Goal: Task Accomplishment & Management: Manage account settings

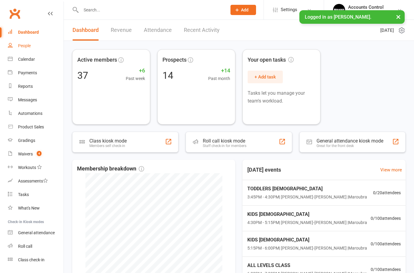
click at [23, 41] on link "People" at bounding box center [36, 46] width 56 height 14
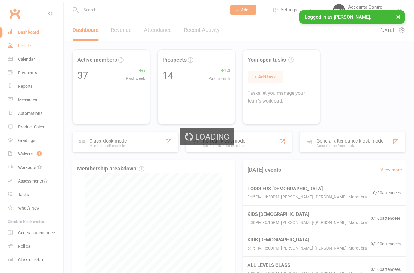
select select "50"
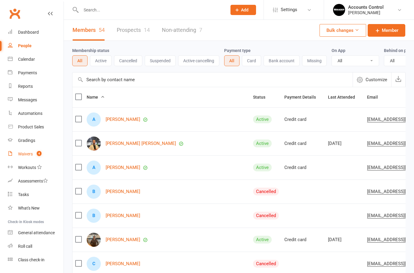
click at [23, 155] on div "Waivers" at bounding box center [25, 154] width 15 height 5
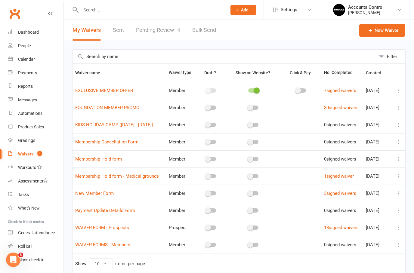
click at [139, 31] on link "Pending Review 4" at bounding box center [158, 30] width 44 height 21
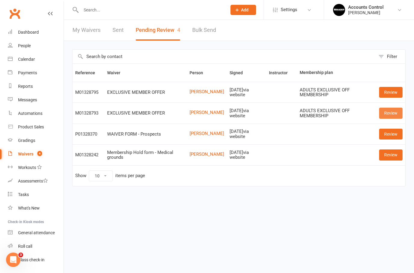
click at [394, 113] on link "Review" at bounding box center [391, 113] width 23 height 11
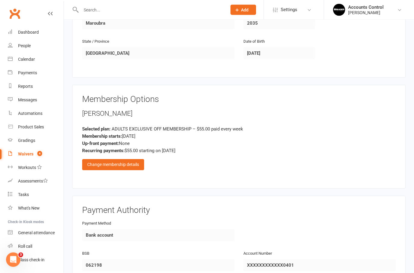
scroll to position [213, 0]
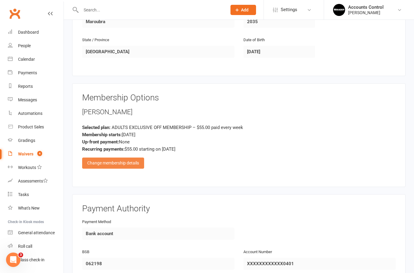
click at [98, 162] on div "Change membership details" at bounding box center [113, 163] width 62 height 11
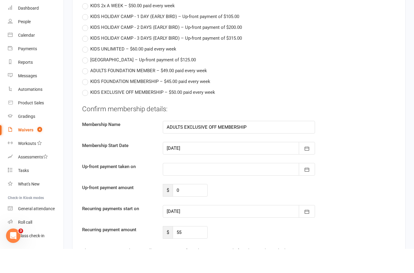
scroll to position [405, 0]
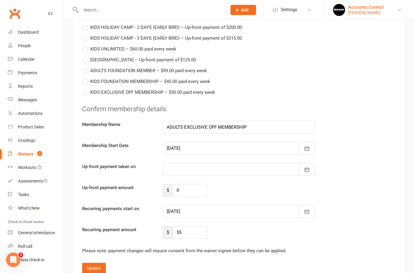
click at [384, 10] on div "Braddah Jiu Jitsu Maroubra" at bounding box center [366, 12] width 36 height 5
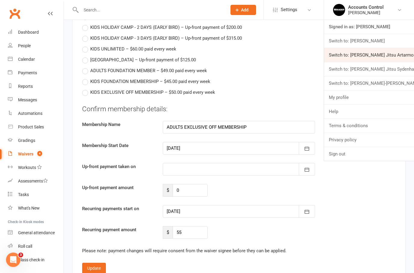
click at [402, 53] on link "Switch to: Braddah Jiu Jitsu Artarmon" at bounding box center [369, 55] width 90 height 14
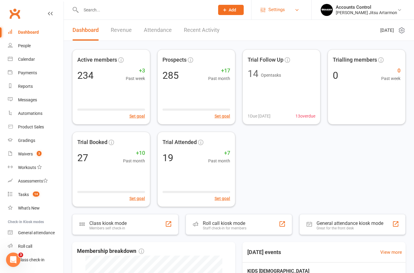
click at [303, 12] on link "Settings" at bounding box center [282, 10] width 42 height 14
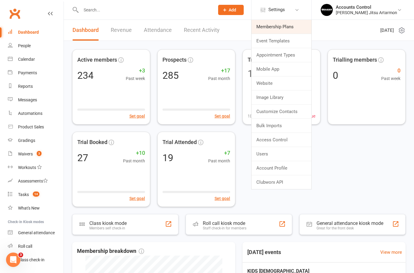
click at [302, 27] on link "Membership Plans" at bounding box center [282, 27] width 60 height 14
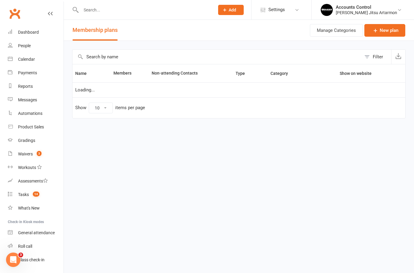
select select "100"
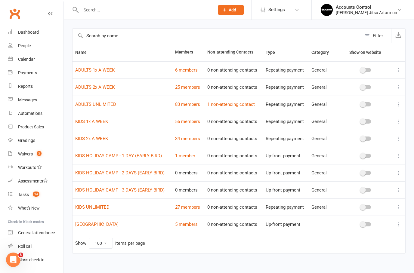
scroll to position [32, 0]
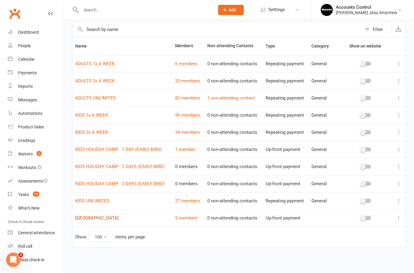
click at [103, 216] on link "LANE COVE PUBLIC SCHOOL" at bounding box center [96, 218] width 43 height 5
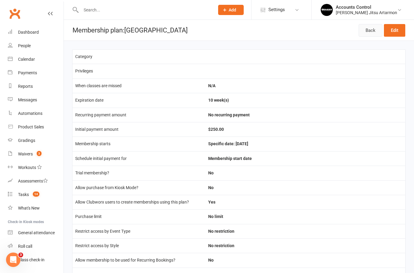
click at [369, 30] on link "Back" at bounding box center [371, 30] width 24 height 13
select select "100"
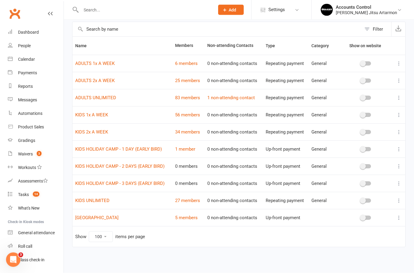
scroll to position [32, 0]
click at [194, 210] on td "5 members" at bounding box center [189, 218] width 32 height 17
click at [191, 216] on link "5 members" at bounding box center [186, 218] width 23 height 5
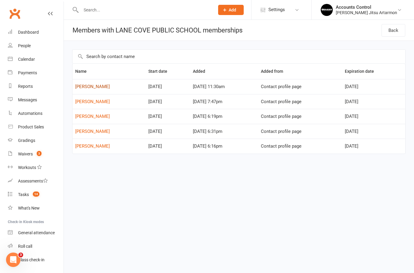
click at [86, 85] on link "Nina Lopez" at bounding box center [92, 86] width 35 height 5
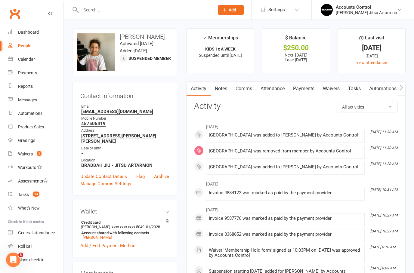
click at [308, 87] on link "Payments" at bounding box center [304, 89] width 30 height 14
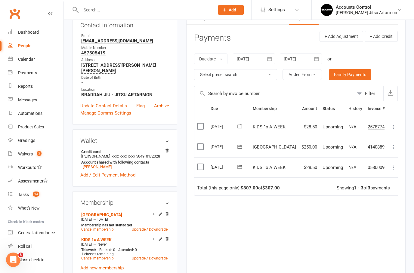
scroll to position [82, 0]
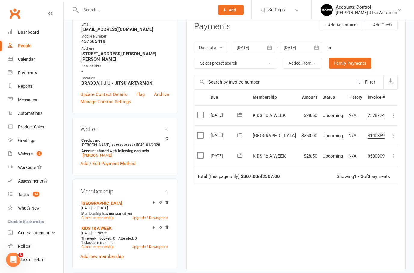
click at [243, 133] on icon at bounding box center [240, 136] width 6 height 6
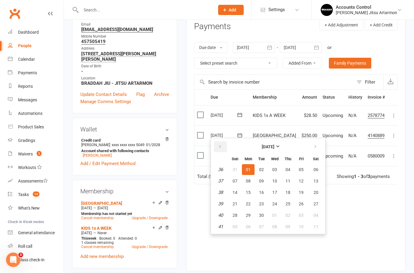
click at [223, 142] on button "button" at bounding box center [220, 147] width 13 height 11
click at [301, 194] on span "15" at bounding box center [301, 192] width 5 height 5
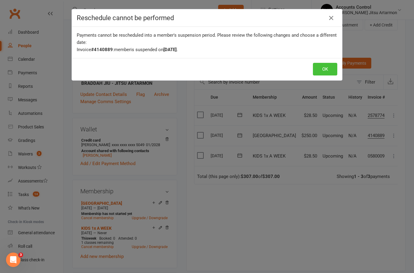
click at [328, 69] on button "OK" at bounding box center [325, 69] width 24 height 13
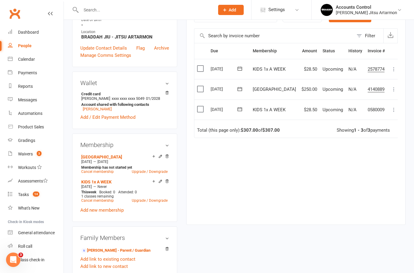
scroll to position [130, 0]
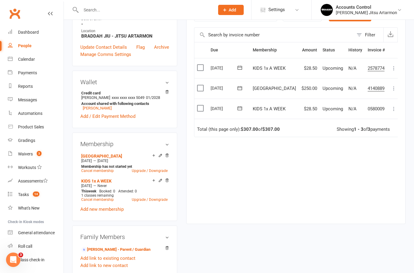
click at [243, 85] on icon at bounding box center [240, 88] width 6 height 6
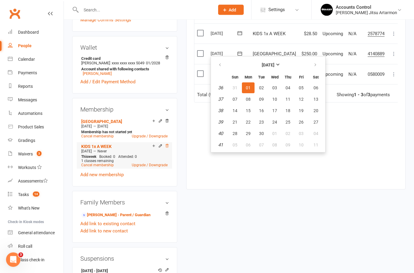
scroll to position [164, 0]
click at [167, 148] on icon at bounding box center [167, 146] width 4 height 4
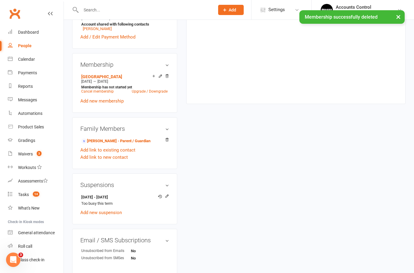
scroll to position [273, 0]
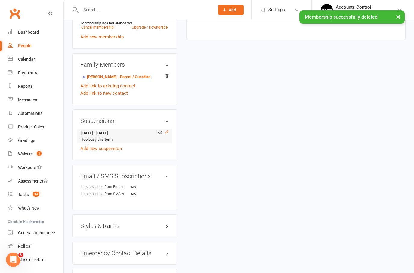
click at [167, 134] on icon at bounding box center [167, 132] width 4 height 4
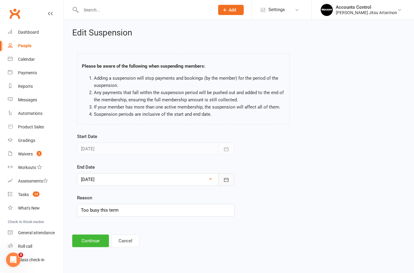
click at [226, 180] on icon "button" at bounding box center [226, 180] width 5 height 4
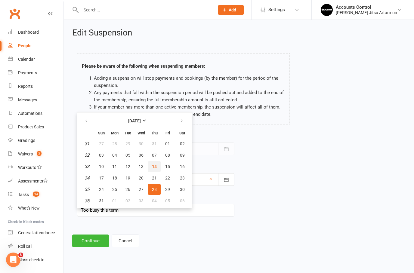
click at [155, 164] on span "14" at bounding box center [154, 166] width 5 height 5
type input "14 Aug 2025"
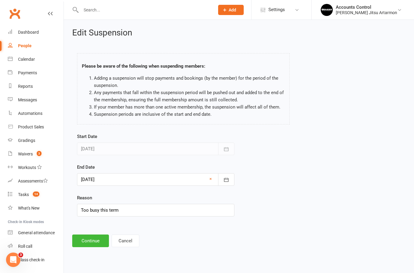
click at [89, 242] on button "Continue" at bounding box center [90, 241] width 37 height 13
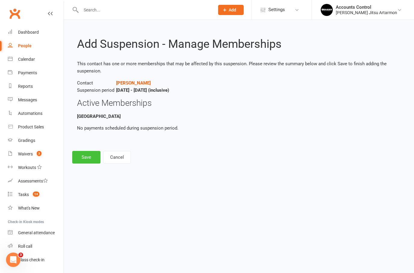
click at [84, 157] on button "Save" at bounding box center [86, 157] width 28 height 13
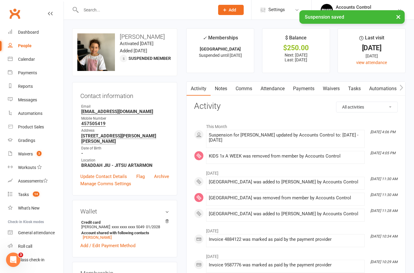
click at [310, 92] on link "Payments" at bounding box center [304, 89] width 30 height 14
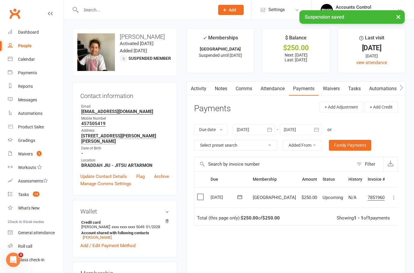
scroll to position [3, 0]
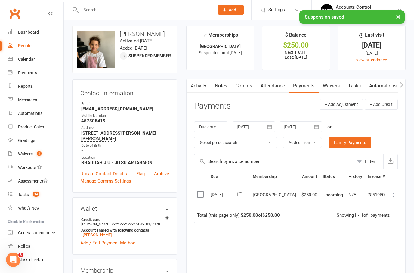
click at [244, 192] on button at bounding box center [240, 195] width 12 height 6
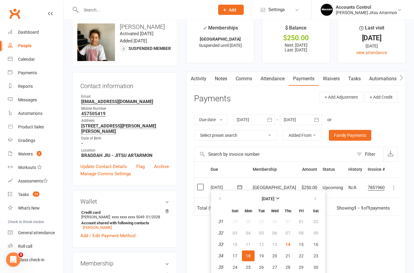
scroll to position [10, 0]
click at [302, 242] on span "15" at bounding box center [301, 244] width 5 height 5
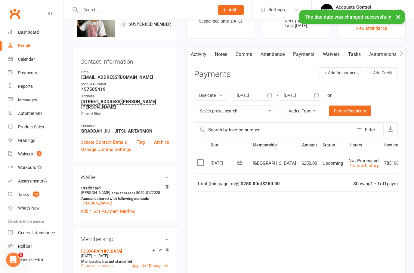
scroll to position [0, 0]
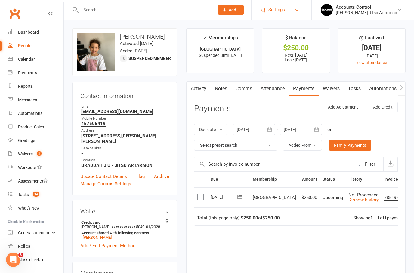
click at [303, 10] on link "Settings" at bounding box center [282, 10] width 42 height 14
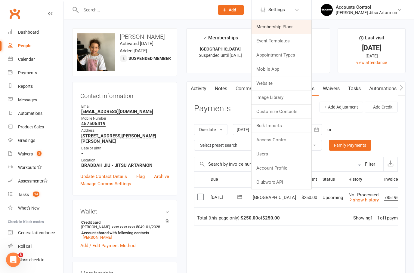
click at [298, 25] on link "Membership Plans" at bounding box center [282, 27] width 60 height 14
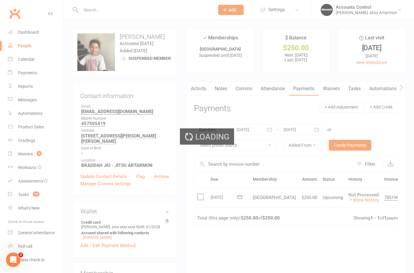
select select "100"
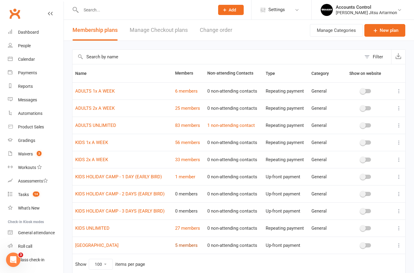
click at [189, 245] on link "5 members" at bounding box center [186, 245] width 23 height 5
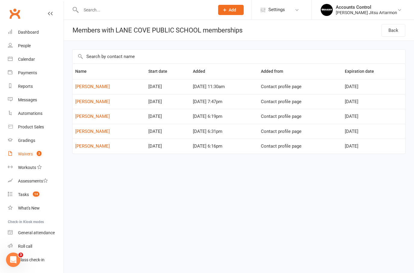
click at [26, 152] on div "Waivers" at bounding box center [25, 154] width 15 height 5
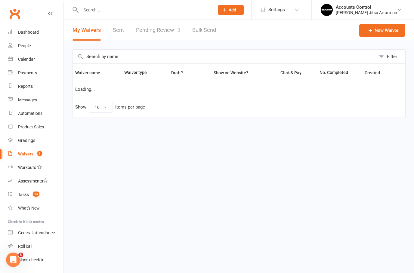
select select "50"
click at [154, 29] on link "Pending Review 3" at bounding box center [158, 30] width 44 height 21
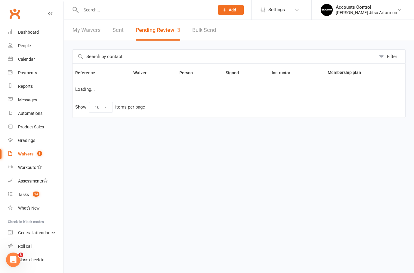
select select "50"
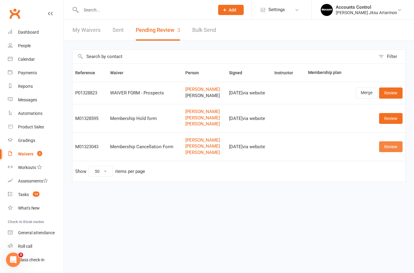
click at [396, 145] on link "Review" at bounding box center [391, 147] width 23 height 11
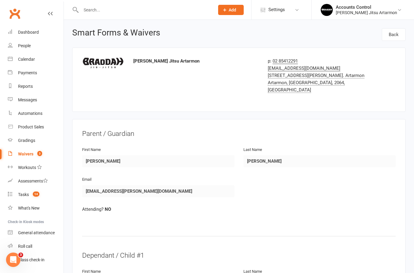
select select "50"
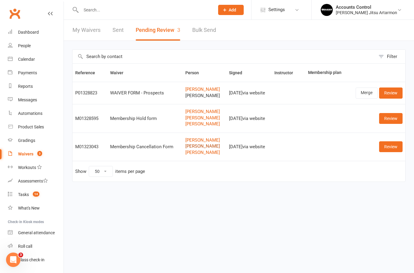
click at [194, 148] on link "Harry Flanagan" at bounding box center [205, 146] width 39 height 5
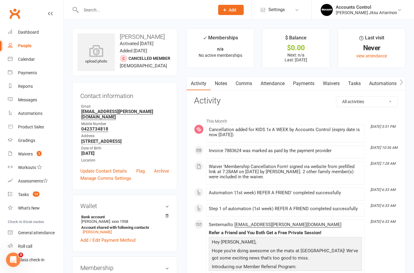
select select "50"
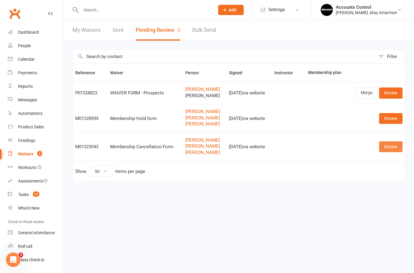
click at [389, 146] on link "Review" at bounding box center [391, 147] width 23 height 11
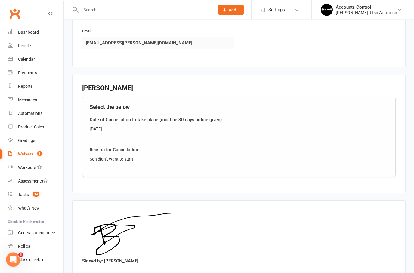
scroll to position [389, 0]
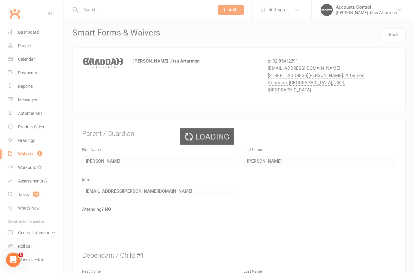
select select "50"
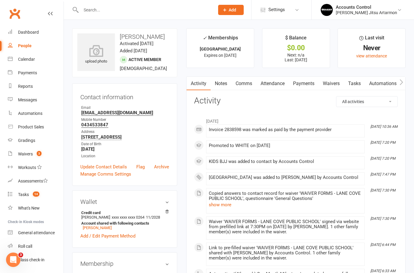
click at [304, 84] on link "Payments" at bounding box center [304, 84] width 30 height 14
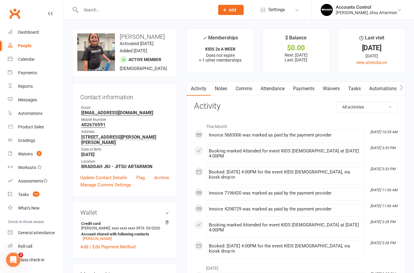
click at [314, 91] on link "Payments" at bounding box center [304, 89] width 30 height 14
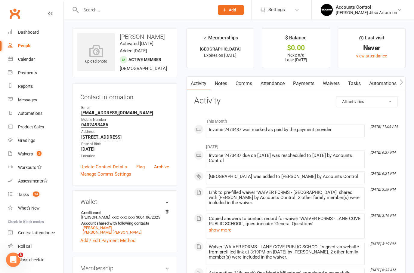
click at [305, 81] on link "Payments" at bounding box center [304, 84] width 30 height 14
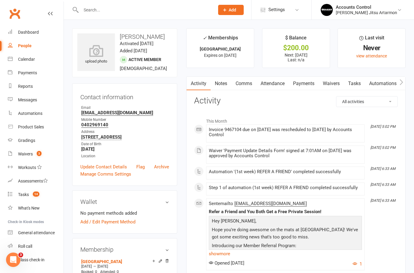
click at [305, 85] on link "Payments" at bounding box center [304, 84] width 30 height 14
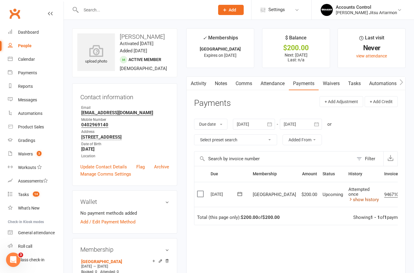
click at [349, 201] on link "show history" at bounding box center [364, 199] width 30 height 5
